Goal: Task Accomplishment & Management: Manage account settings

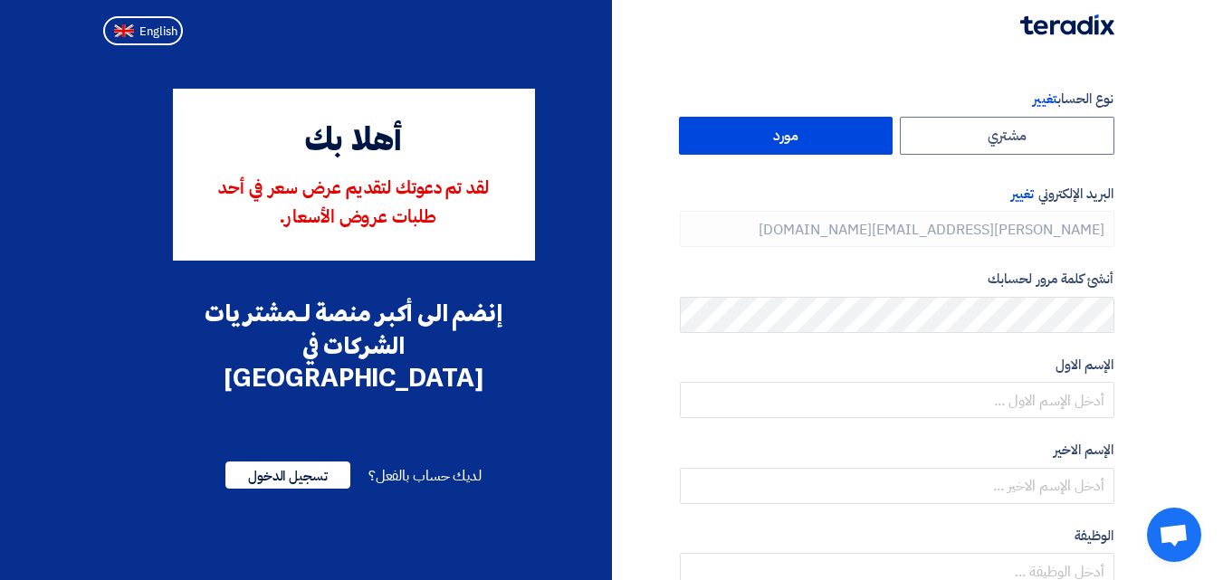
type input "[PHONE_NUMBER]"
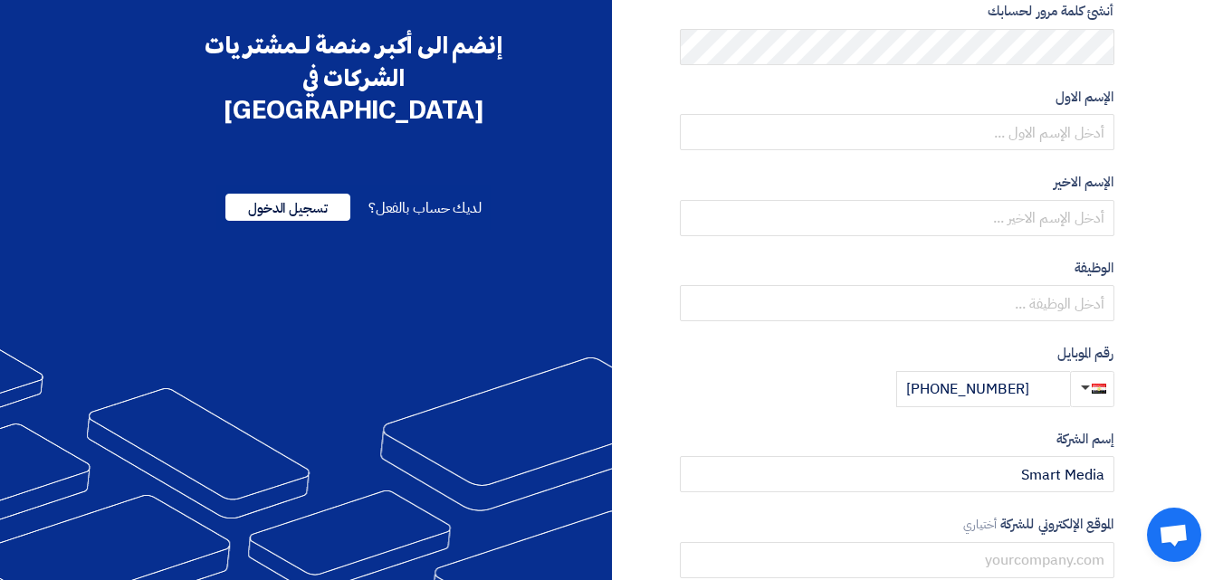
scroll to position [232, 0]
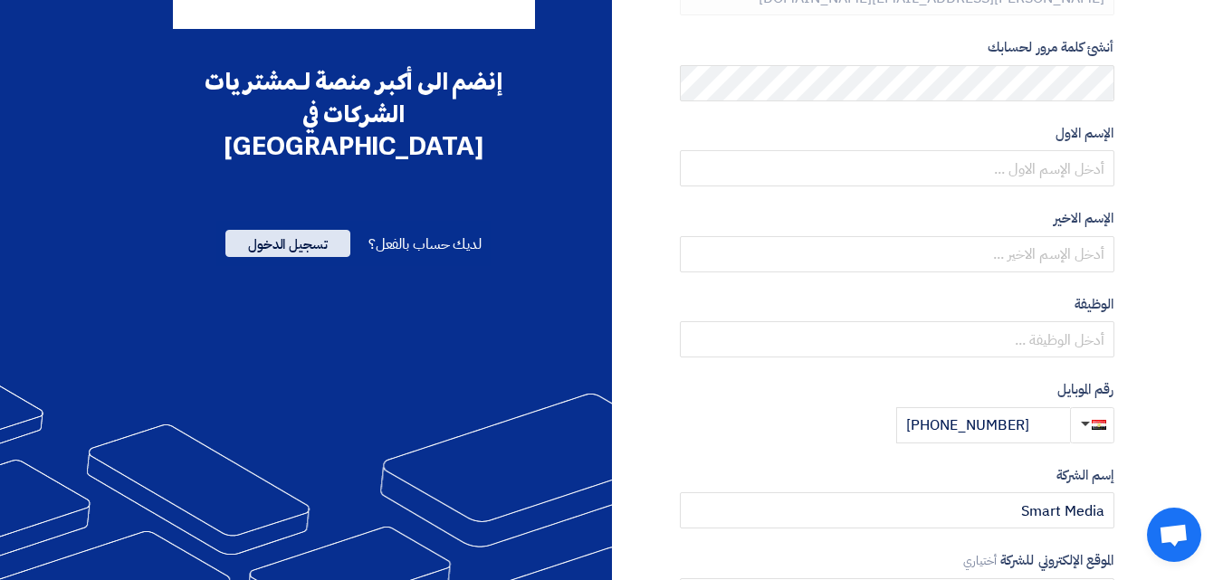
click at [279, 230] on span "تسجيل الدخول" at bounding box center [287, 243] width 125 height 27
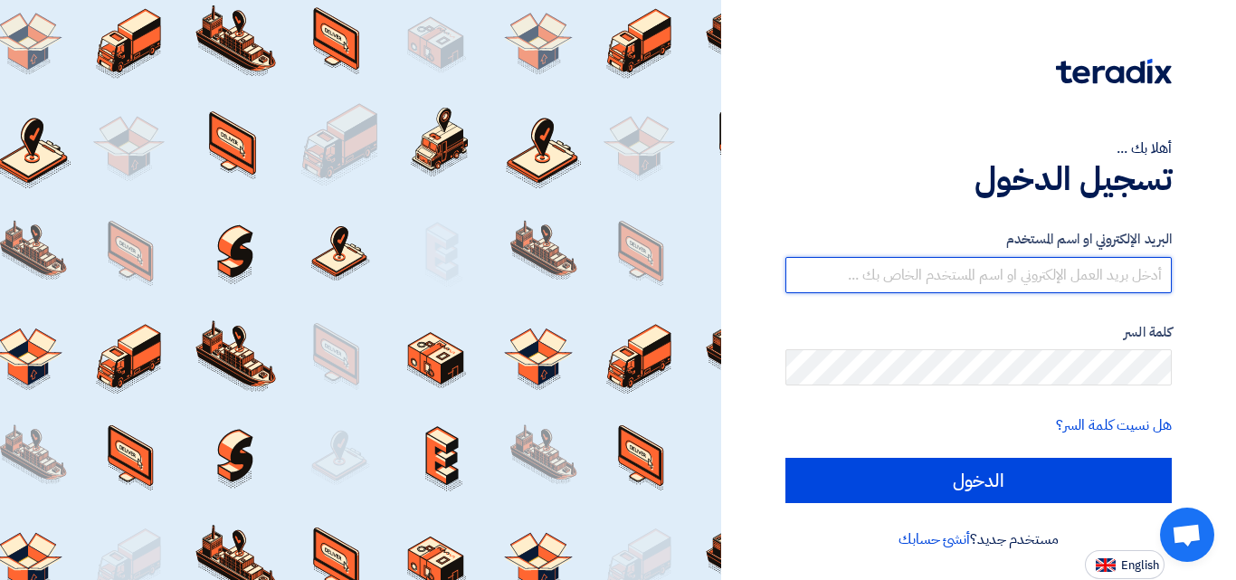
click at [997, 277] on input "text" at bounding box center [979, 275] width 386 height 36
type input "[EMAIL_ADDRESS][DOMAIN_NAME]"
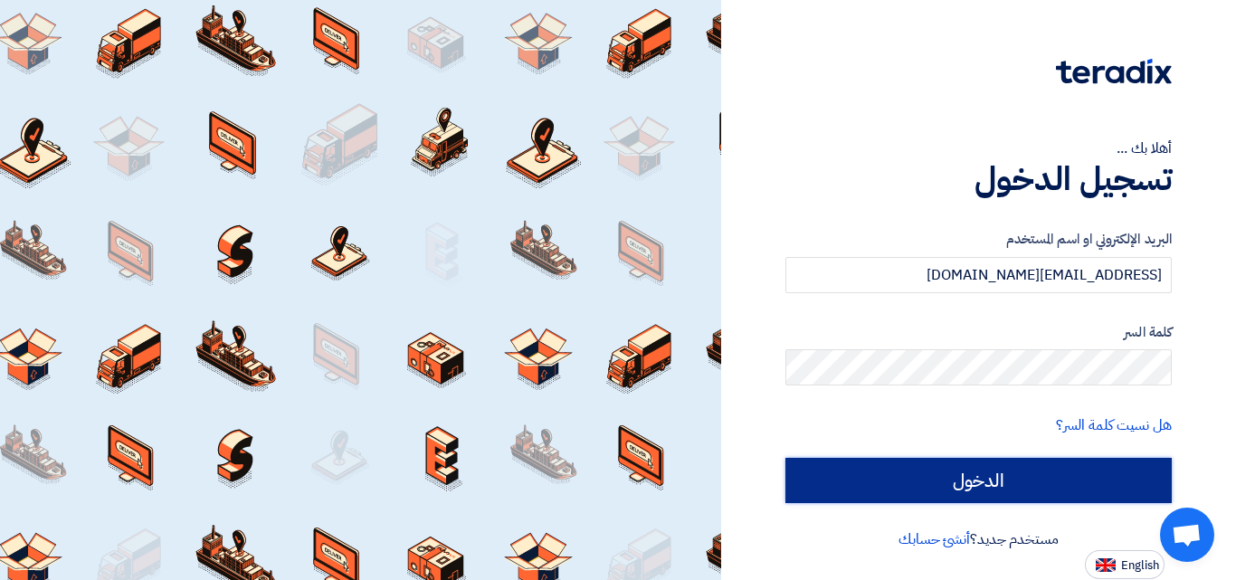
click at [1038, 491] on input "الدخول" at bounding box center [979, 480] width 386 height 45
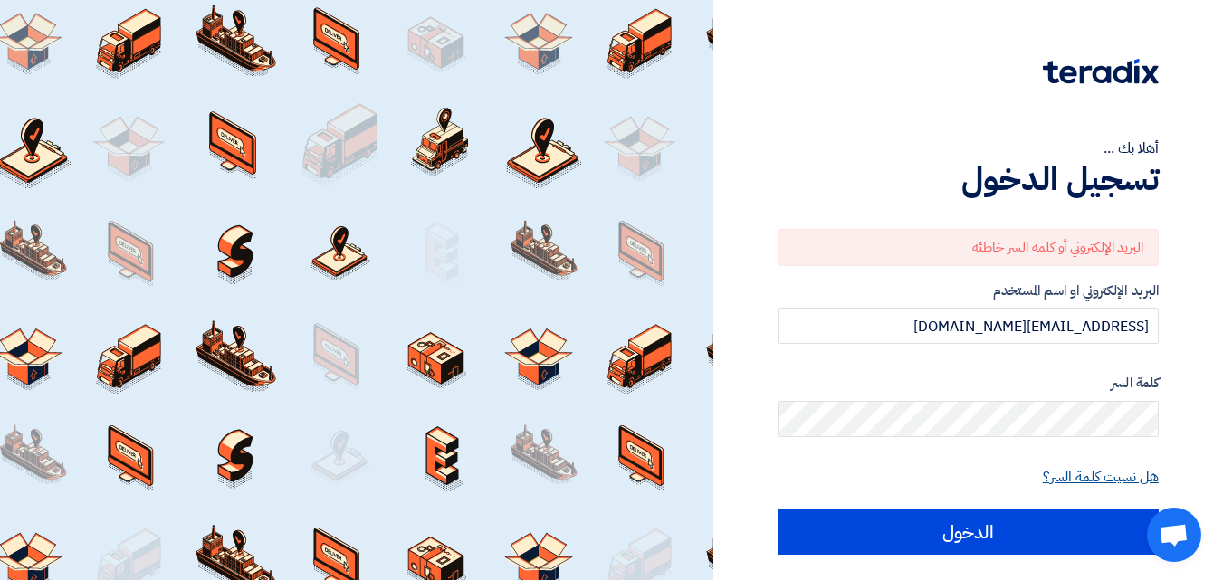
click at [1070, 475] on link "هل نسيت كلمة السر؟" at bounding box center [1101, 477] width 116 height 22
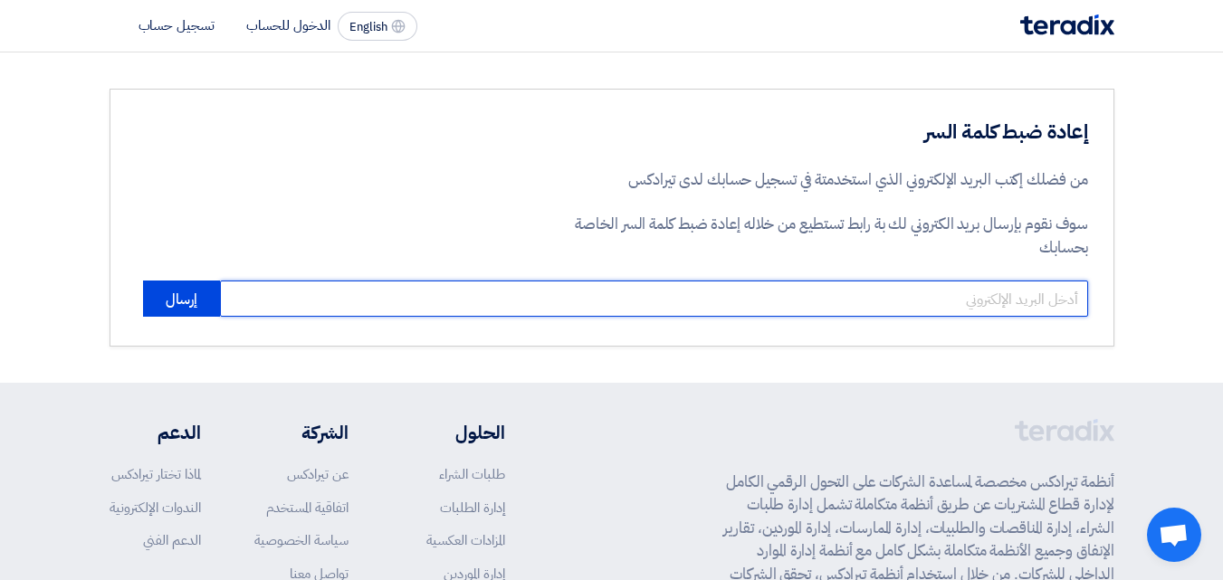
click at [849, 310] on input "email" at bounding box center [654, 299] width 868 height 36
type input "[EMAIL_ADDRESS][DOMAIN_NAME]"
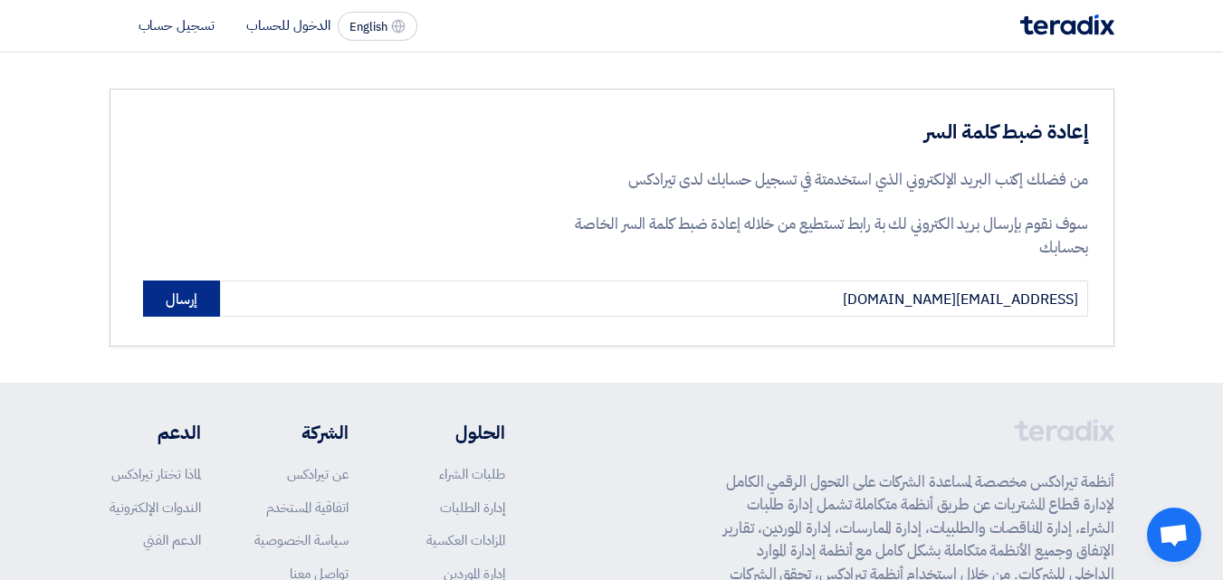
click at [182, 303] on button "إرسال" at bounding box center [181, 299] width 77 height 36
click at [165, 295] on button "إرسال" at bounding box center [181, 299] width 77 height 36
